Goal: Find contact information: Find contact information

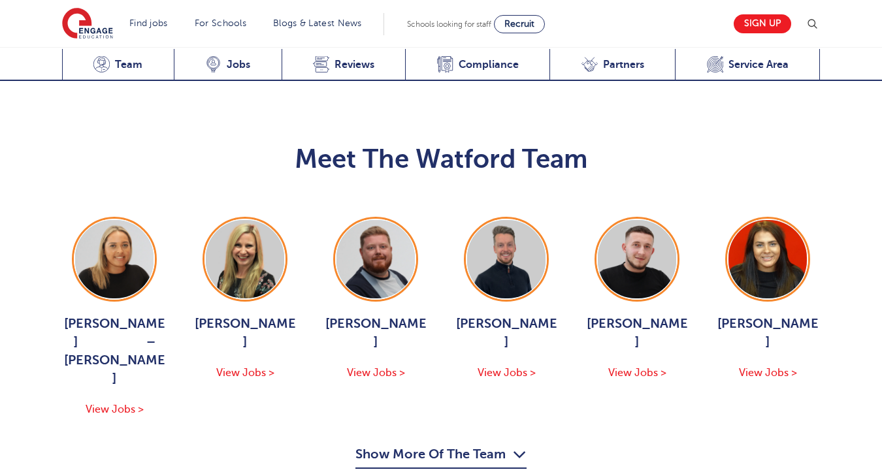
scroll to position [1151, 0]
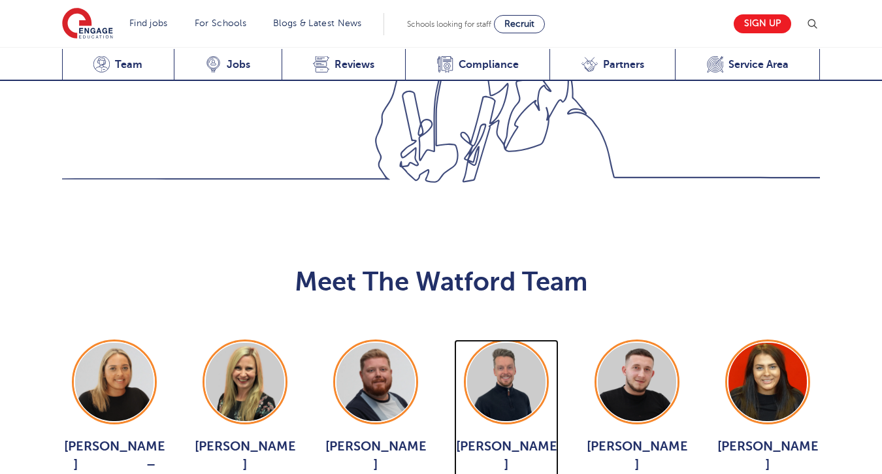
click at [500, 361] on div "Craig Manley View Jobs >" at bounding box center [506, 422] width 104 height 165
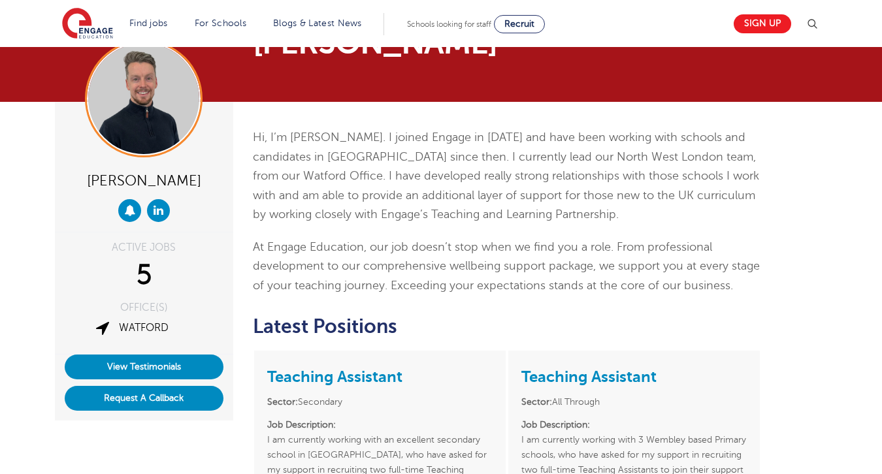
scroll to position [45, 0]
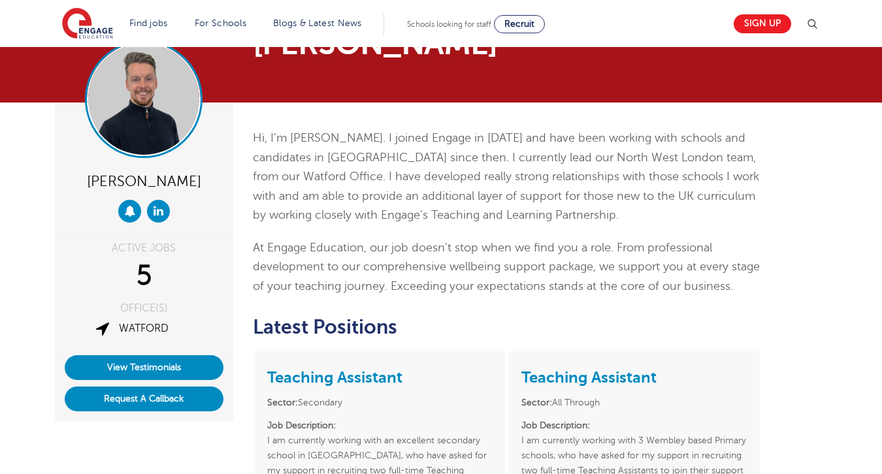
click at [170, 124] on img at bounding box center [143, 99] width 111 height 111
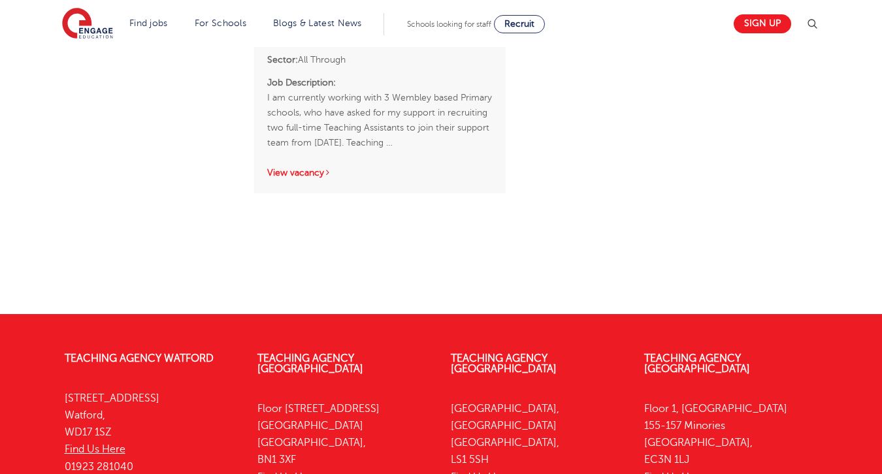
scroll to position [913, 0]
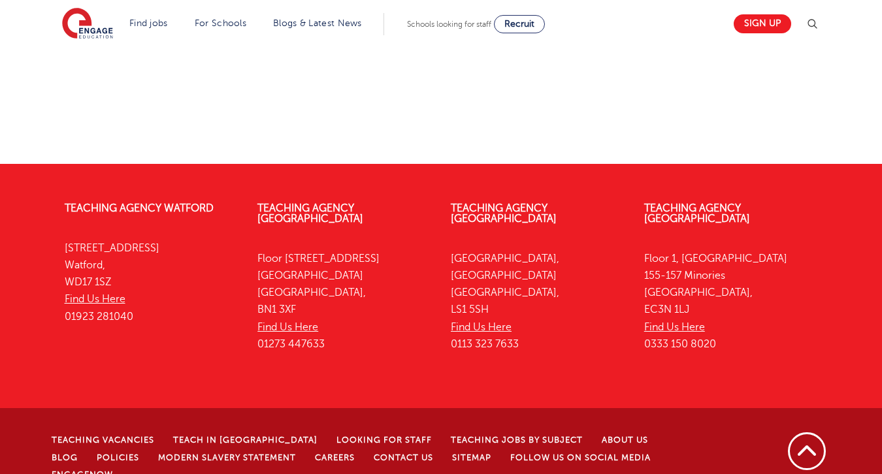
drag, startPoint x: 141, startPoint y: 318, endPoint x: 62, endPoint y: 314, distance: 79.1
click at [61, 314] on div "Teaching Agency [GEOGRAPHIC_DATA] [STREET_ADDRESS] Find Us Here 01923 281040" at bounding box center [151, 265] width 193 height 165
